Goal: Task Accomplishment & Management: Complete application form

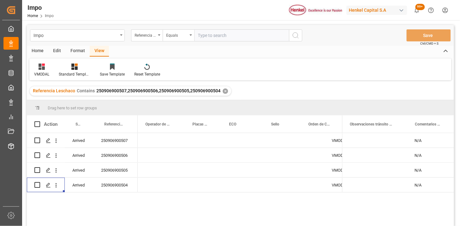
drag, startPoint x: 228, startPoint y: 37, endPoint x: 253, endPoint y: 38, distance: 25.6
click at [230, 37] on input "text" at bounding box center [241, 35] width 95 height 12
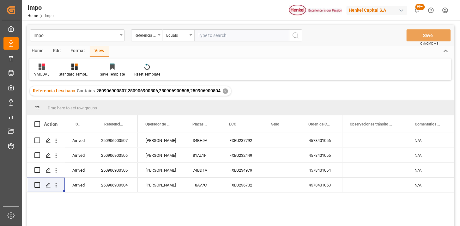
paste input "250915080086"
type input "250915080086"
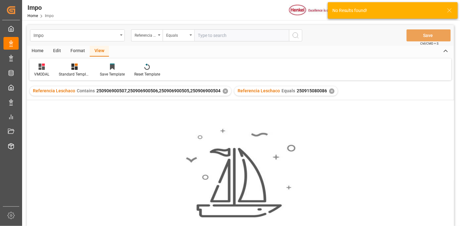
click at [223, 91] on div "✕" at bounding box center [225, 90] width 5 height 5
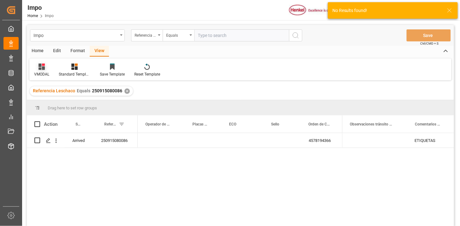
click at [41, 65] on icon at bounding box center [42, 66] width 6 height 6
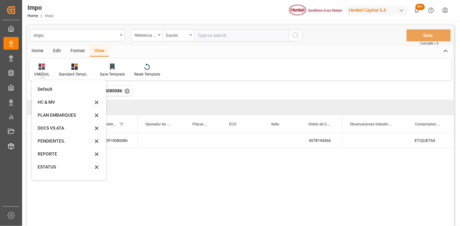
drag, startPoint x: 54, startPoint y: 154, endPoint x: 59, endPoint y: 152, distance: 5.4
click at [54, 154] on div "REPORTE" at bounding box center [65, 154] width 55 height 7
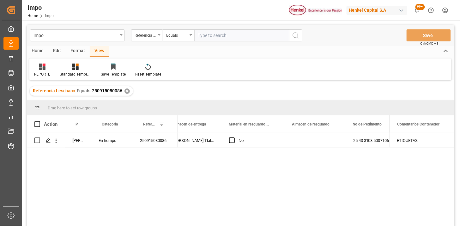
click at [77, 52] on div "Format" at bounding box center [78, 51] width 24 height 11
drag, startPoint x: 71, startPoint y: 68, endPoint x: 73, endPoint y: 76, distance: 8.4
click at [72, 69] on icon at bounding box center [74, 66] width 4 height 5
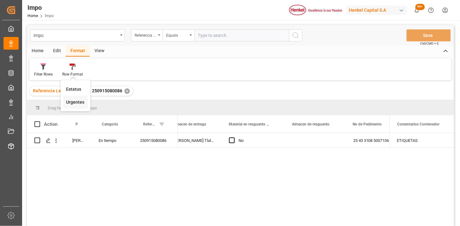
click at [68, 103] on div "Impo Referencia Leschaco Equals Save Ctrl/CMD + S Home Edit Format View Filter …" at bounding box center [240, 134] width 427 height 218
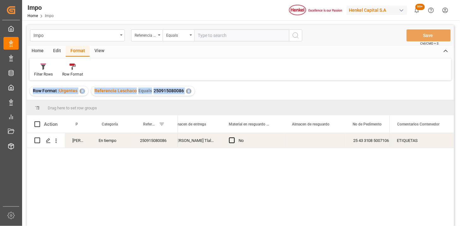
drag, startPoint x: 68, startPoint y: 103, endPoint x: 69, endPoint y: 179, distance: 76.1
click at [69, 181] on div "[PERSON_NAME] En tiempo 250915080086 250740070034 GAOU6597825 [PERSON_NAME][STR…" at bounding box center [240, 180] width 427 height 95
click at [58, 142] on icon "open menu" at bounding box center [56, 140] width 7 height 7
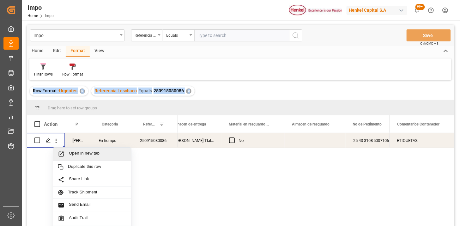
drag, startPoint x: 70, startPoint y: 151, endPoint x: 79, endPoint y: 151, distance: 8.8
click at [71, 151] on span "Open in new tab" at bounding box center [97, 154] width 57 height 7
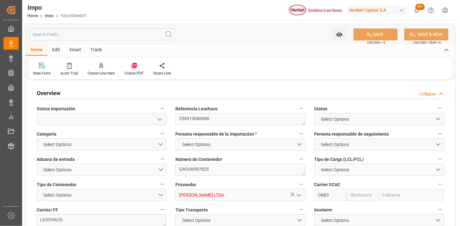
type input "ONE"
type input "Ocean Network Express"
type input "2"
type input "8.424"
type input "6"
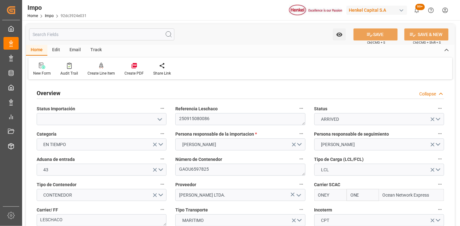
type input "[DATE]"
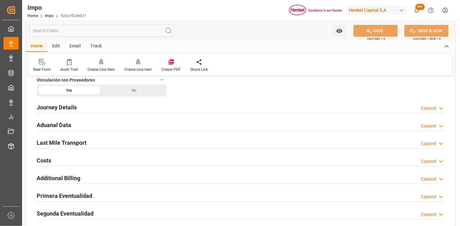
scroll to position [456, 0]
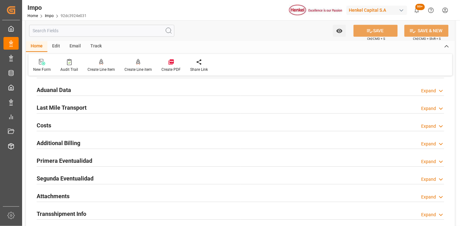
click at [144, 86] on div "Aduanal Data Expand" at bounding box center [240, 89] width 407 height 12
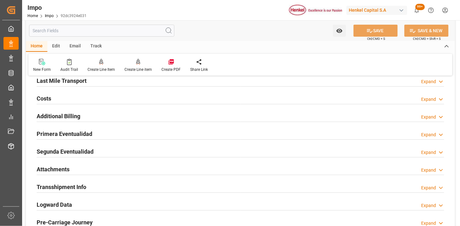
scroll to position [737, 0]
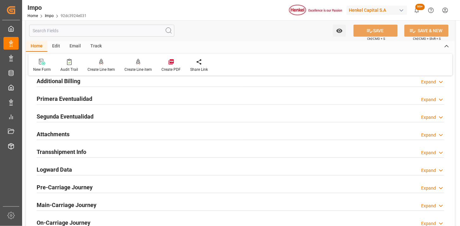
drag, startPoint x: 100, startPoint y: 100, endPoint x: 269, endPoint y: 139, distance: 173.1
click at [100, 100] on div "Primera Eventualidad Expand" at bounding box center [240, 98] width 407 height 12
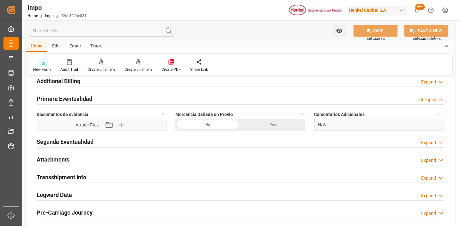
drag, startPoint x: 266, startPoint y: 124, endPoint x: 343, endPoint y: 136, distance: 78.2
click at [266, 125] on div "Yes" at bounding box center [272, 125] width 65 height 12
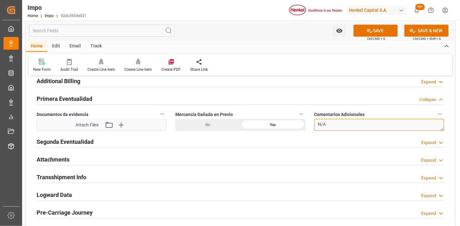
click at [340, 125] on textarea "N/A" at bounding box center [379, 125] width 130 height 12
type textarea "CAJAS APLASTADAS POR EL PESO ENTR ELLAS Y PRESIÓN DEL EMPLAYE"
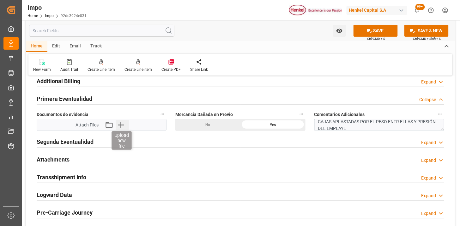
click at [118, 127] on icon "button" at bounding box center [121, 125] width 10 height 10
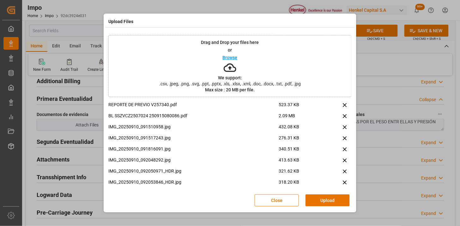
drag, startPoint x: 325, startPoint y: 198, endPoint x: 224, endPoint y: 174, distance: 103.9
click at [326, 198] on button "Upload" at bounding box center [327, 200] width 44 height 12
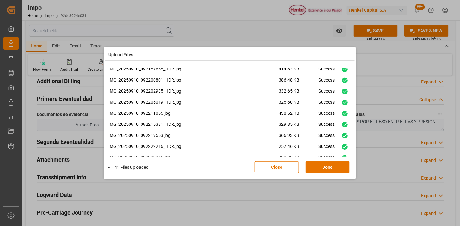
scroll to position [245, 0]
click at [316, 172] on button "Done" at bounding box center [327, 167] width 44 height 12
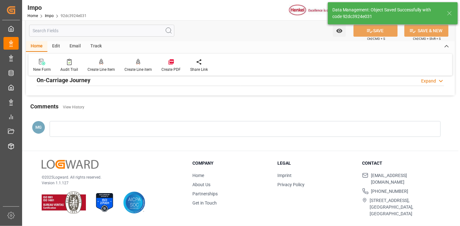
scroll to position [518, 0]
